Goal: Navigation & Orientation: Find specific page/section

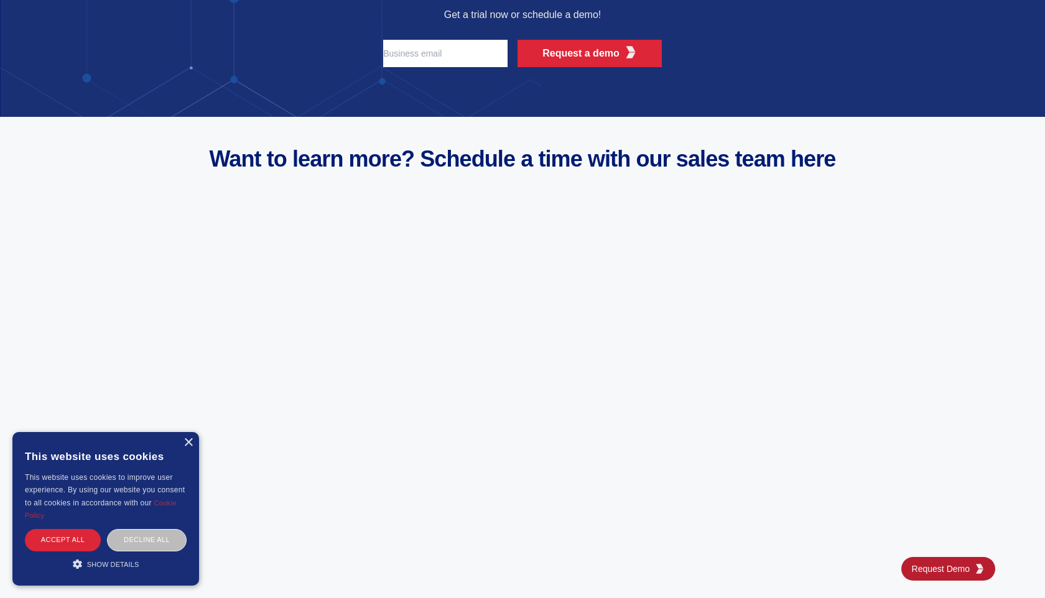
scroll to position [4887, 0]
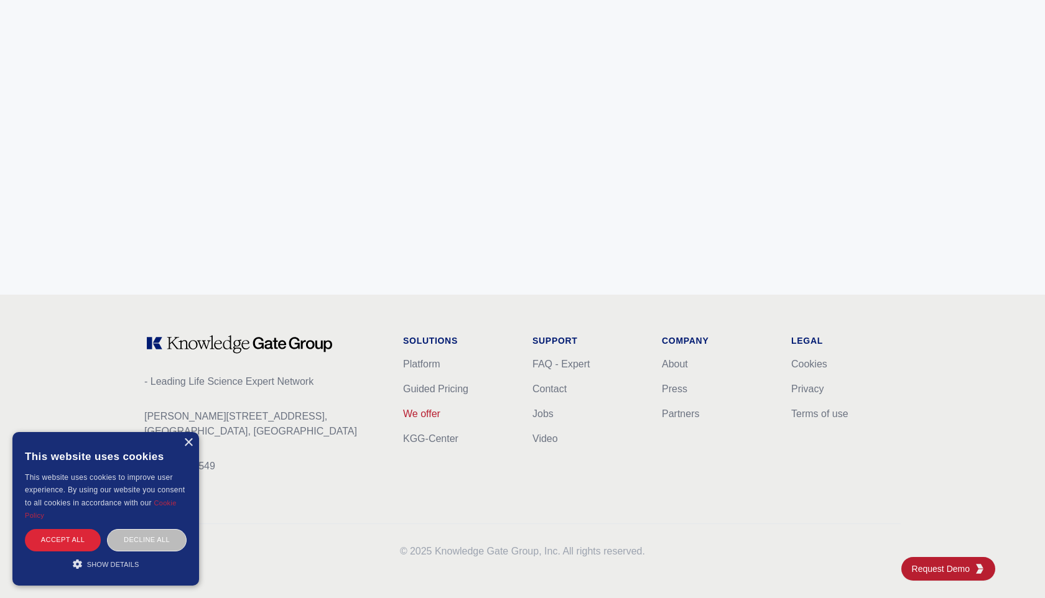
click at [422, 411] on link "We offer" at bounding box center [421, 414] width 37 height 11
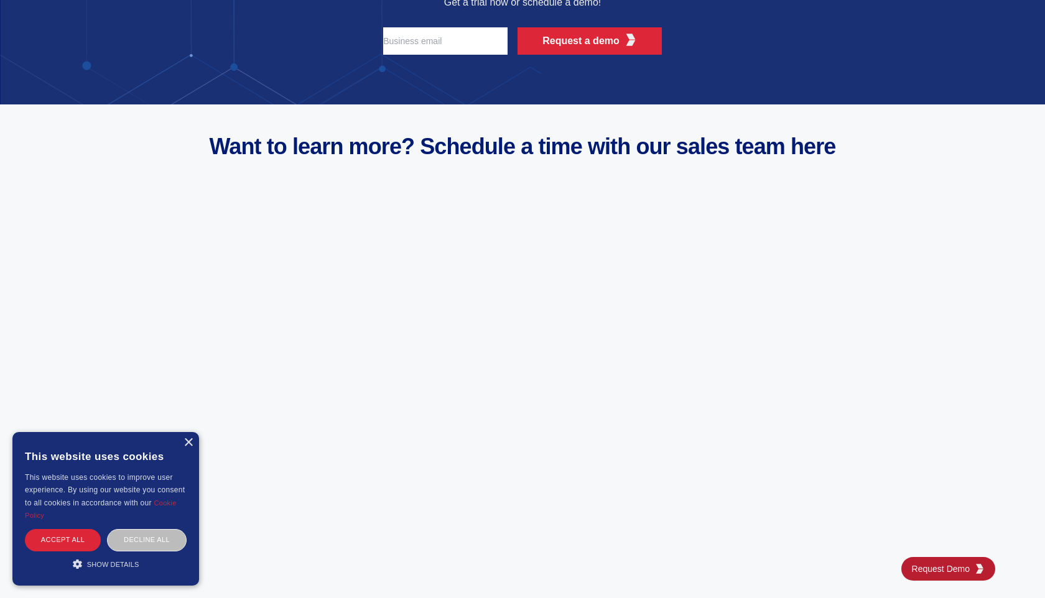
scroll to position [4887, 0]
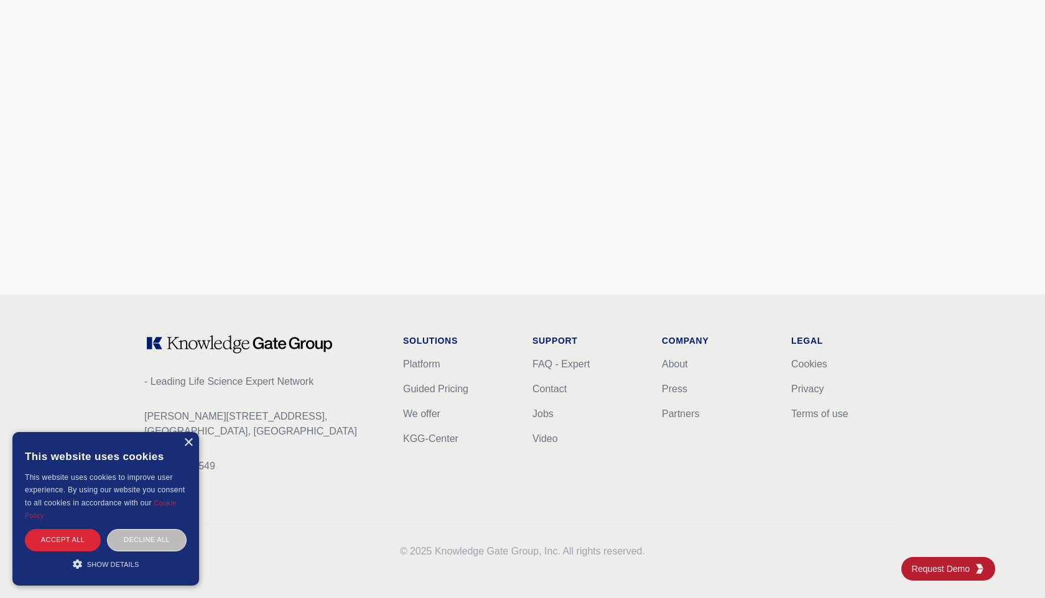
click at [419, 370] on li "Platform" at bounding box center [457, 364] width 109 height 15
click at [419, 368] on link "Platform" at bounding box center [421, 364] width 37 height 11
click at [420, 348] on div "Solutions Platform Guided Pricing We offer KGG-Center" at bounding box center [457, 414] width 109 height 159
click at [415, 359] on link "Platform" at bounding box center [421, 364] width 37 height 11
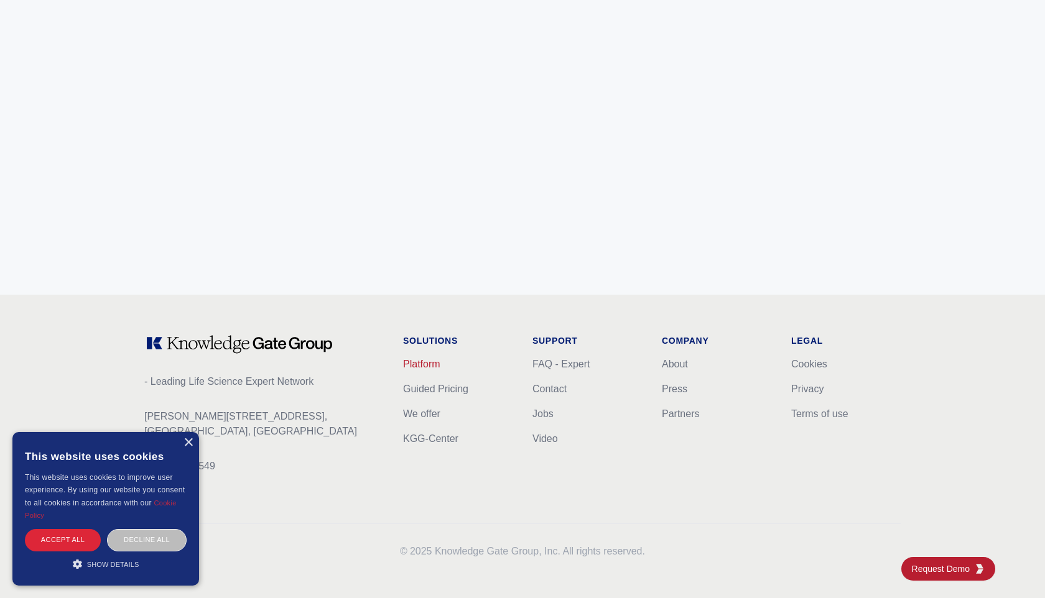
click at [415, 359] on link "Platform" at bounding box center [421, 364] width 37 height 11
